Goal: Information Seeking & Learning: Learn about a topic

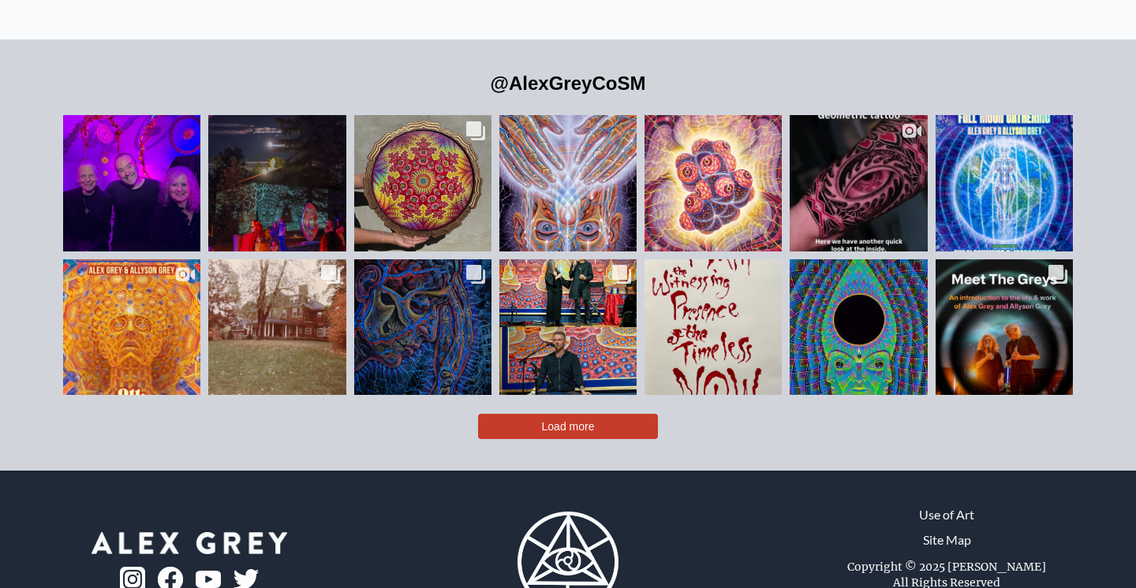
scroll to position [3537, 0]
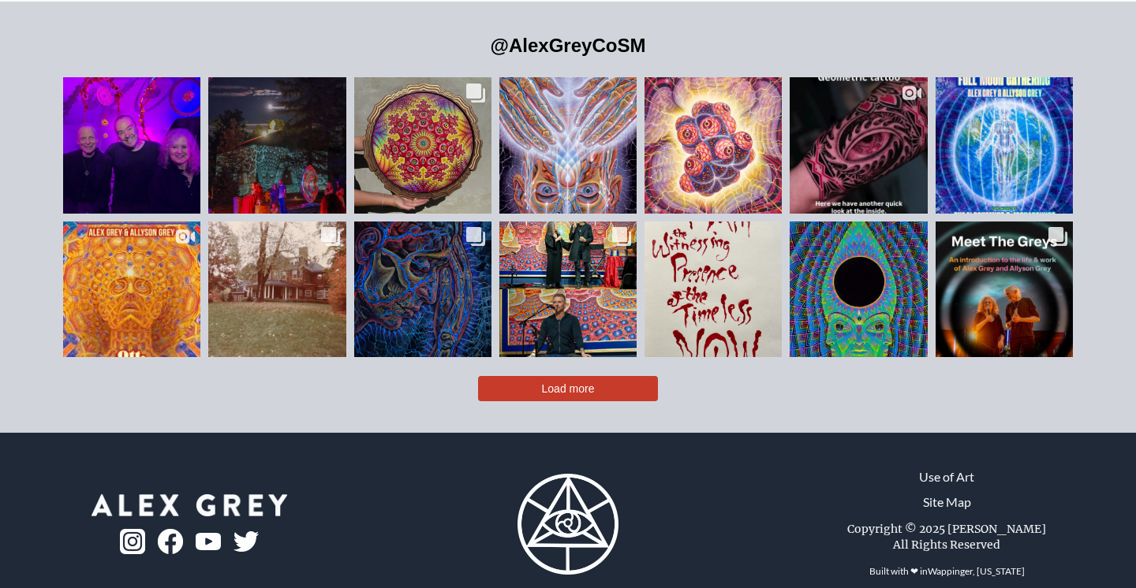
click at [603, 375] on div "@AlexGreyCoSM Likes Count 338 Happy Ottumnal Equinox Everyone! @ottsonic @allys…" at bounding box center [568, 217] width 1136 height 431
click at [603, 376] on button "Load more" at bounding box center [568, 388] width 180 height 25
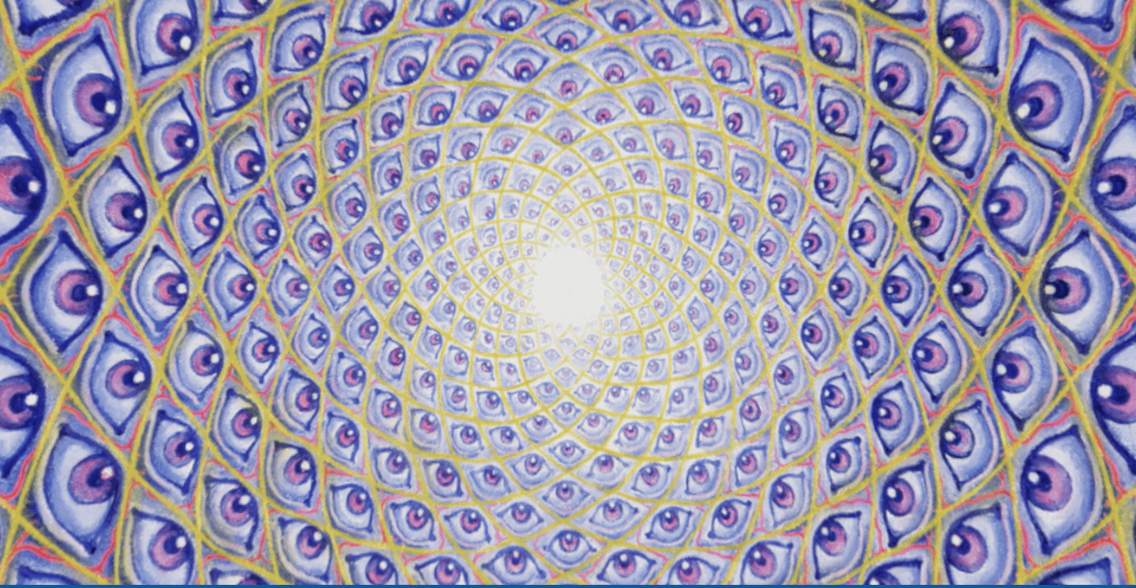
scroll to position [0, 0]
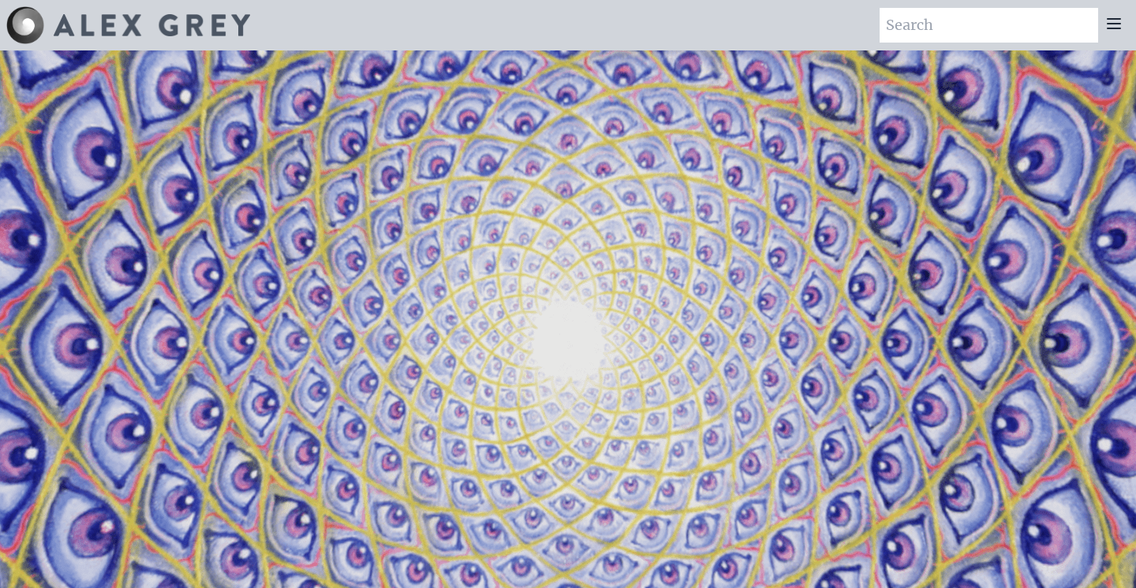
click at [1107, 28] on icon at bounding box center [1113, 23] width 13 height 9
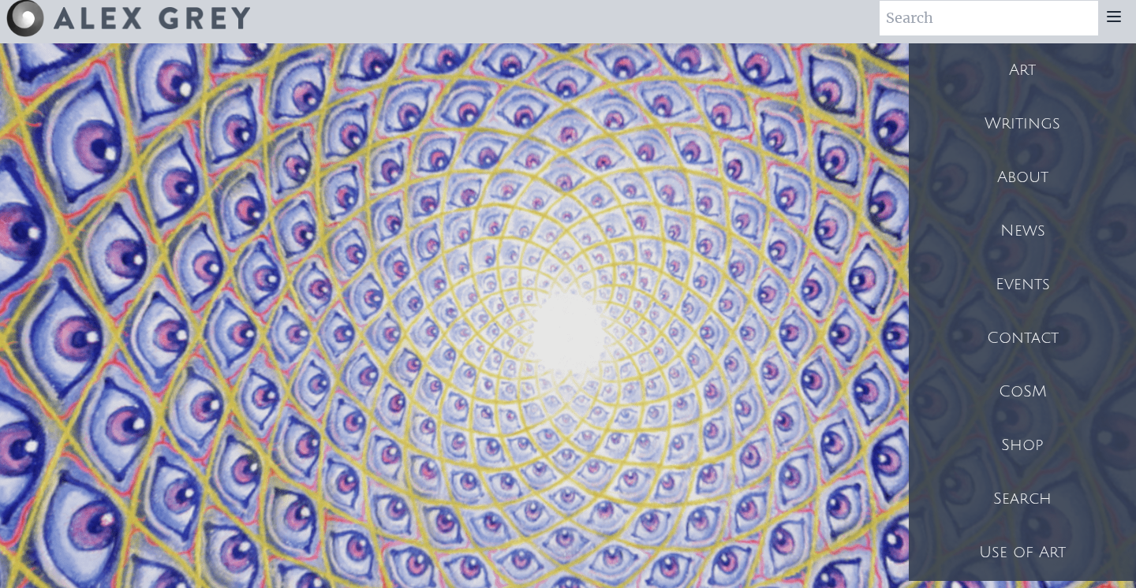
scroll to position [8, 0]
click at [1041, 446] on div "Shop" at bounding box center [1022, 445] width 227 height 54
click at [1038, 118] on div "Writings" at bounding box center [1022, 123] width 227 height 54
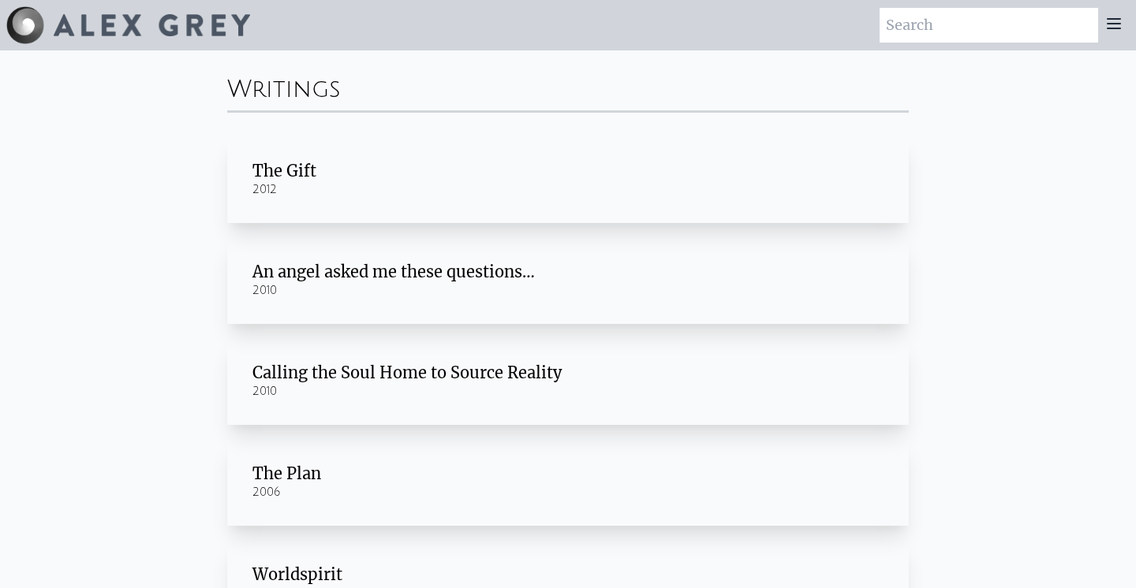
click at [832, 185] on div "2012" at bounding box center [567, 190] width 631 height 16
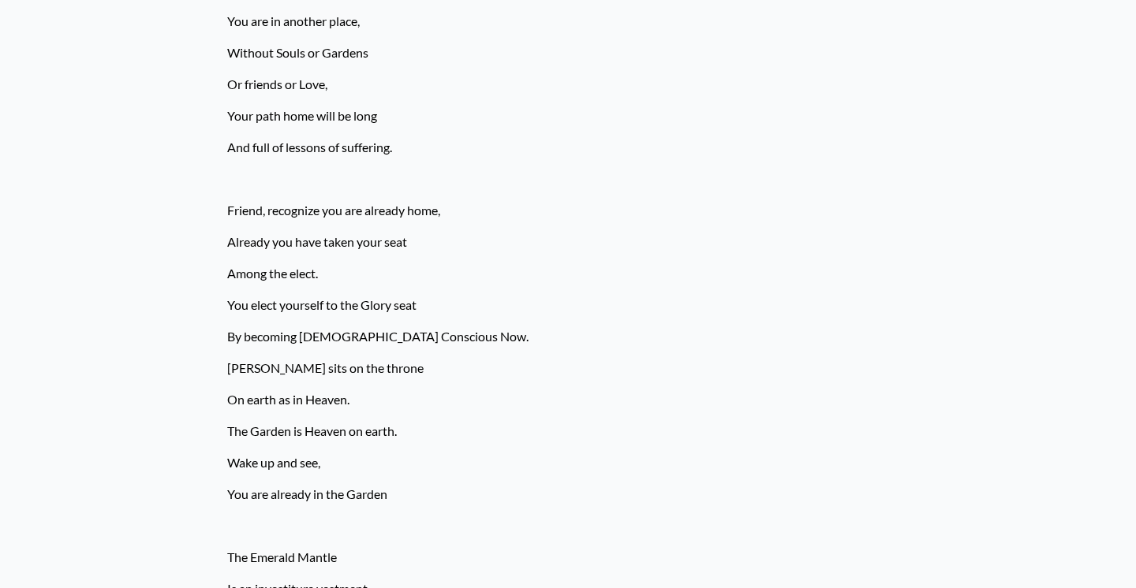
scroll to position [3224, 0]
